Goal: Task Accomplishment & Management: Complete application form

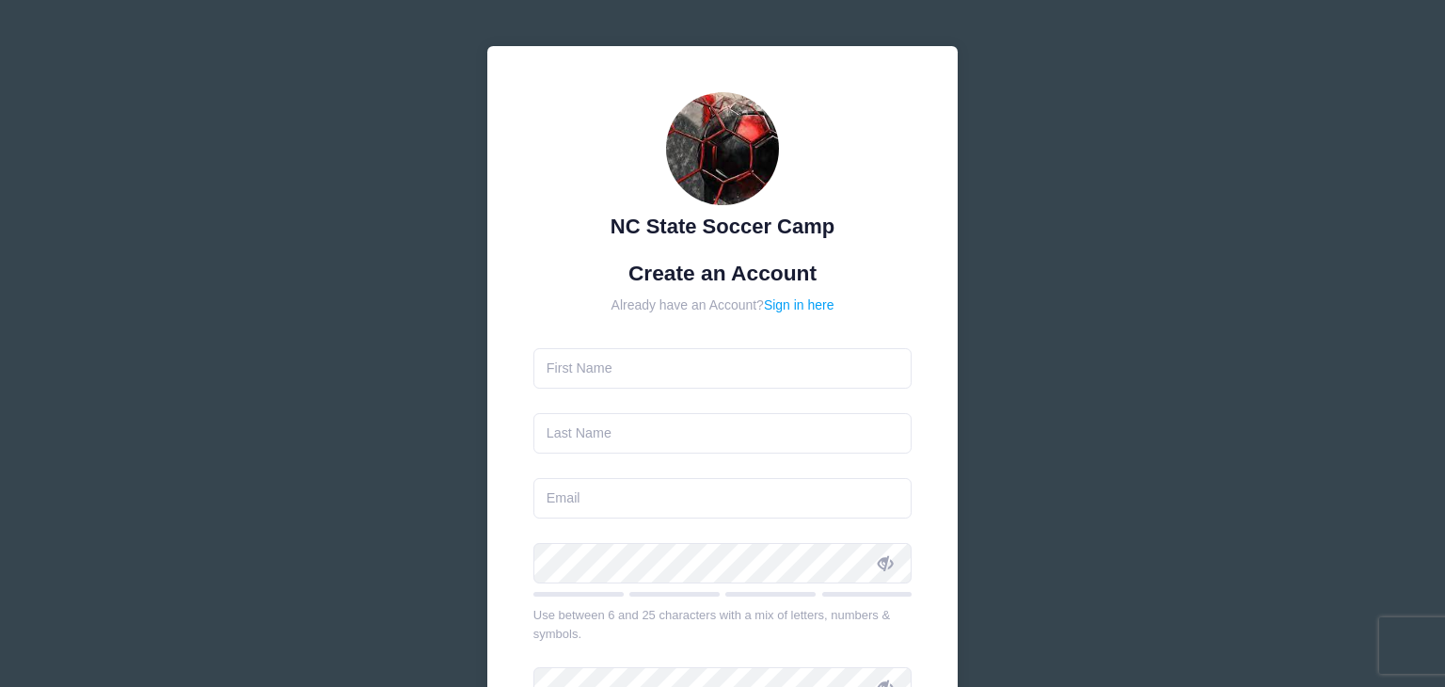
click at [645, 376] on input "text" at bounding box center [723, 368] width 379 height 40
type input "Edgar"
click at [629, 440] on input "text" at bounding box center [723, 433] width 379 height 40
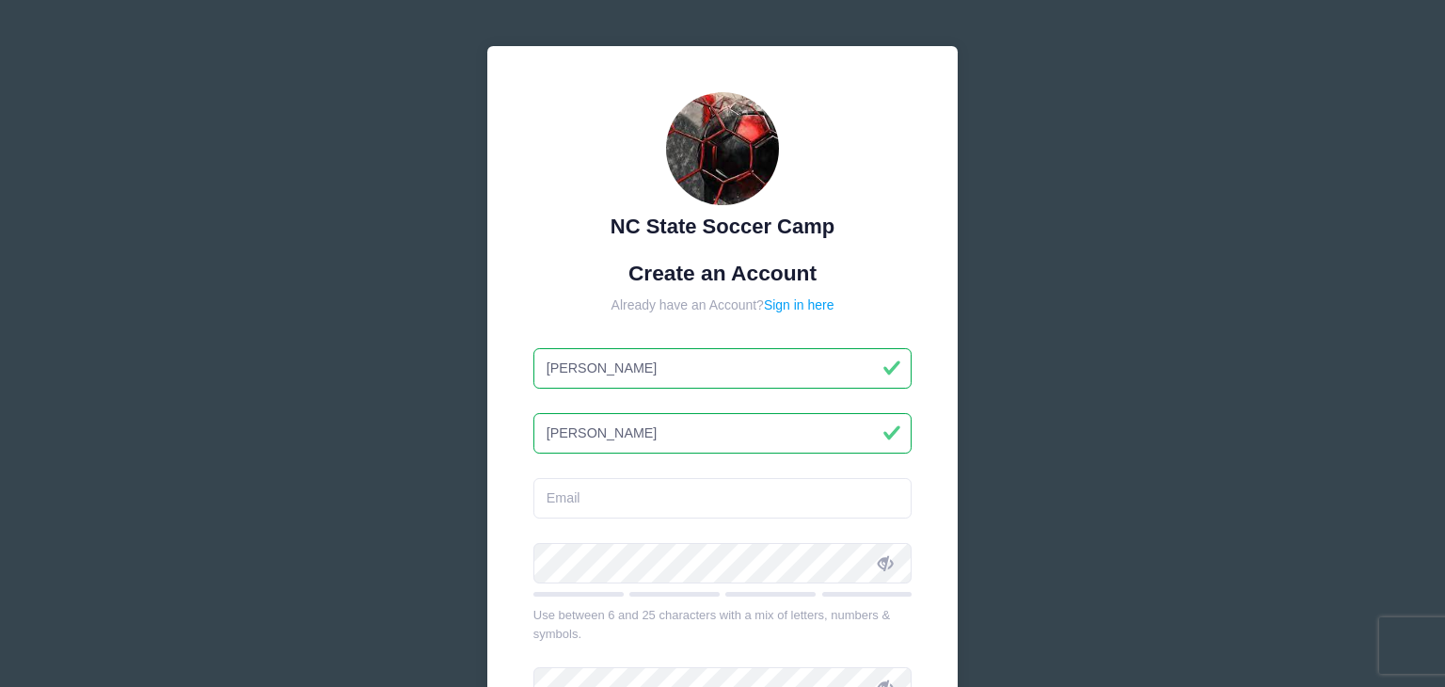
type input "salgado"
click at [595, 501] on input "email" at bounding box center [723, 498] width 379 height 40
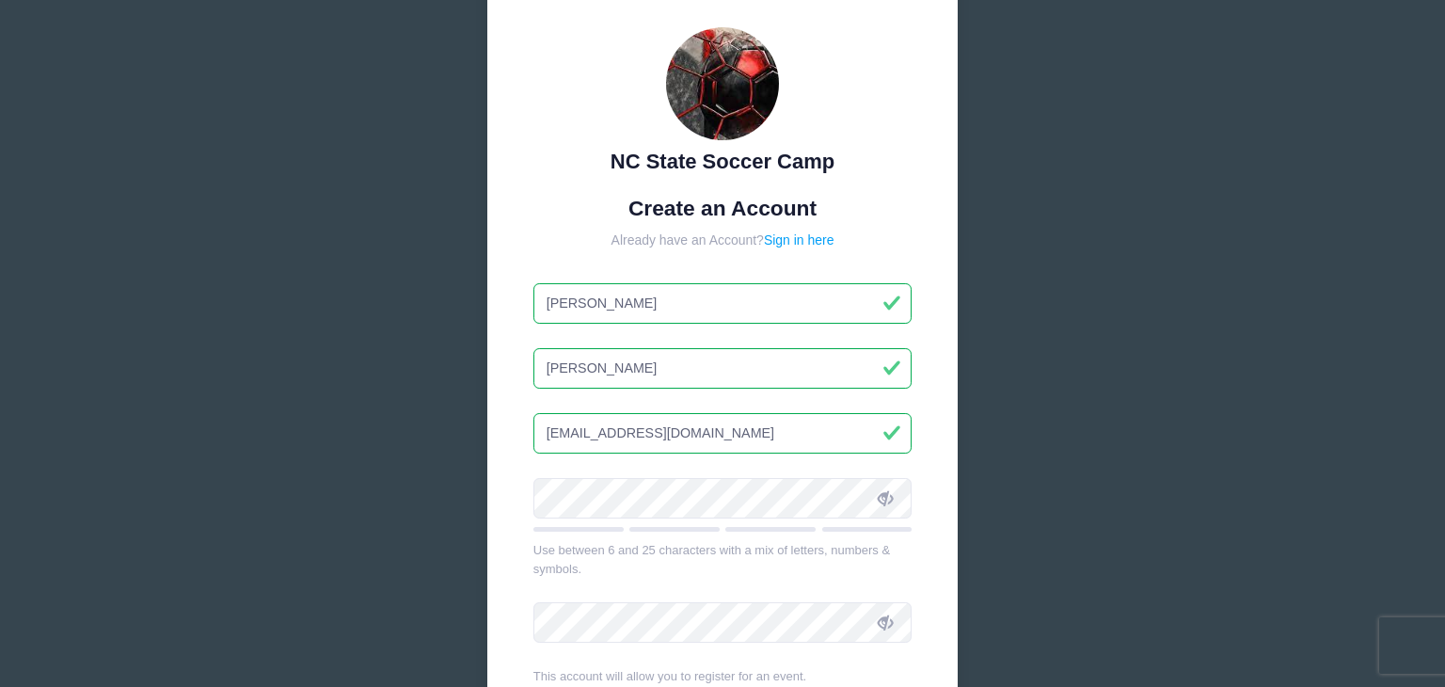
scroll to position [73, 0]
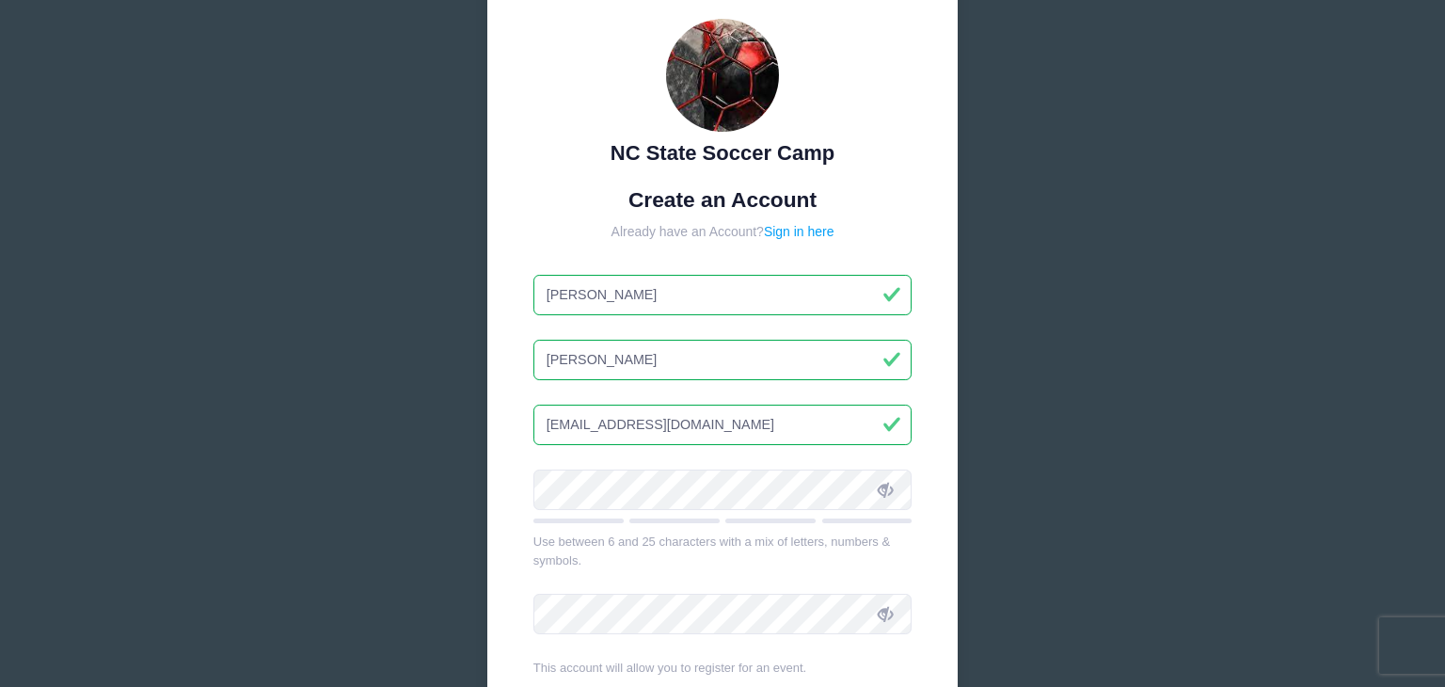
type input "edgarsalgado24@icloud.com"
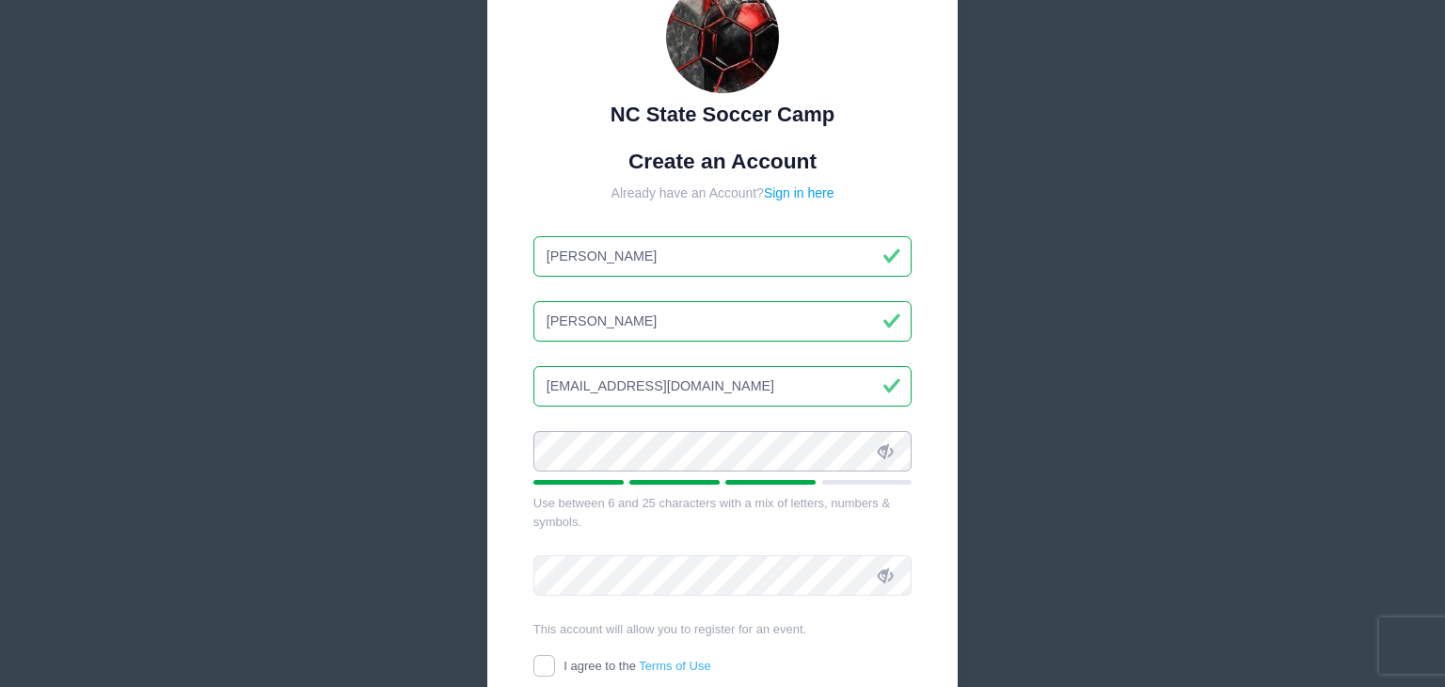
scroll to position [135, 0]
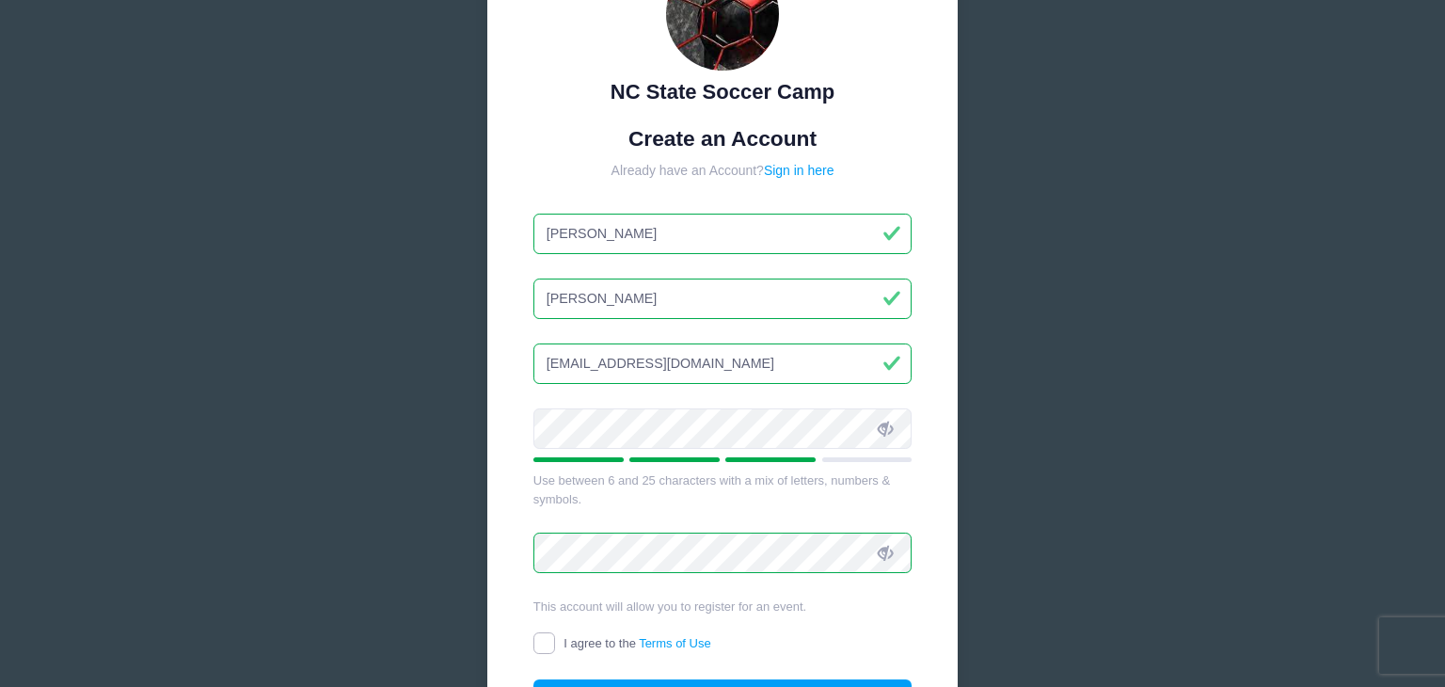
click at [545, 644] on input "I agree to the Terms of Use" at bounding box center [545, 643] width 22 height 22
checkbox input "true"
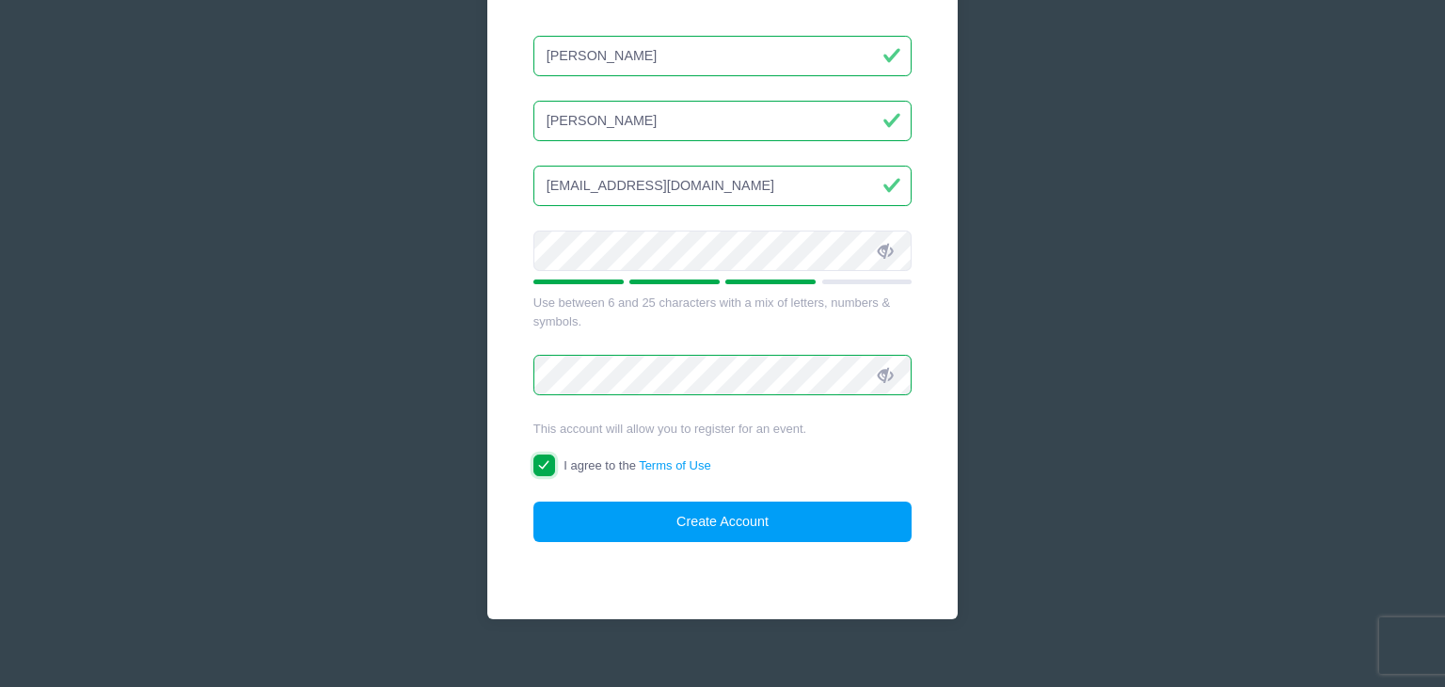
scroll to position [327, 0]
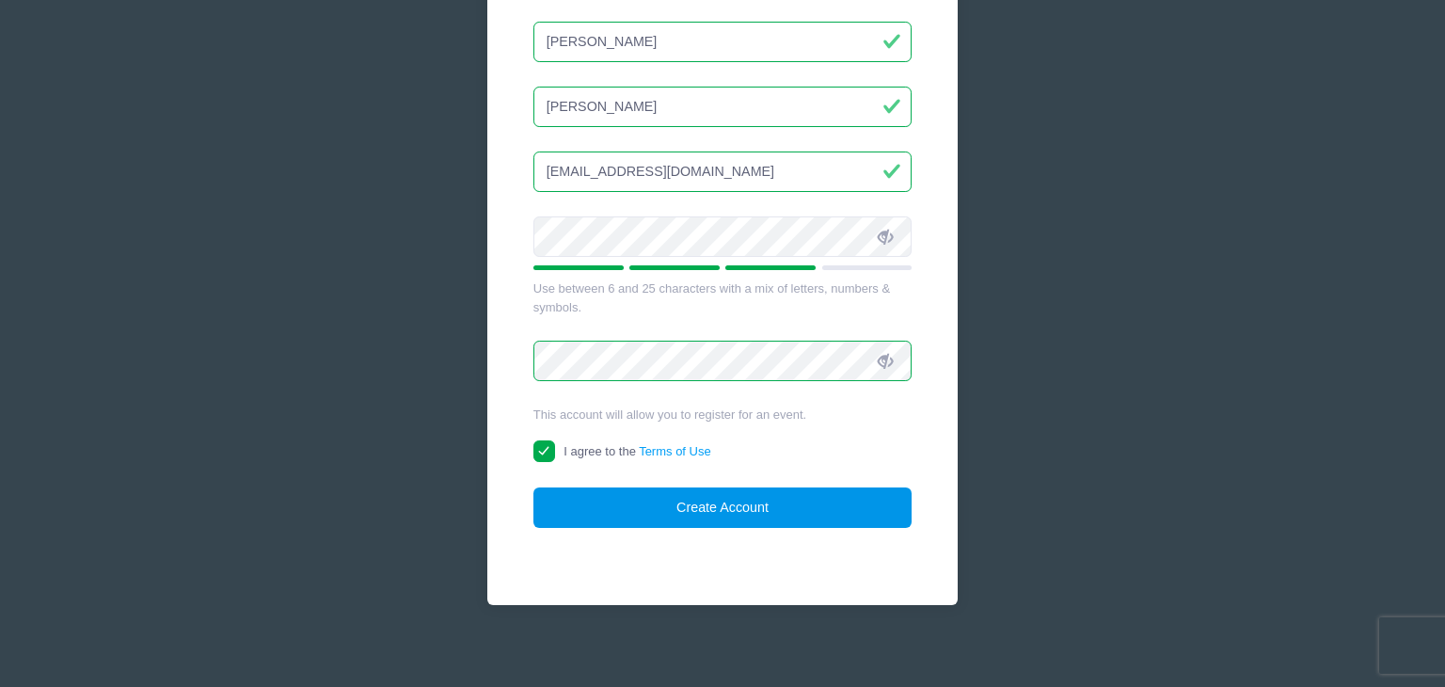
click at [772, 513] on button "Create Account" at bounding box center [723, 507] width 379 height 40
